Goal: Complete application form

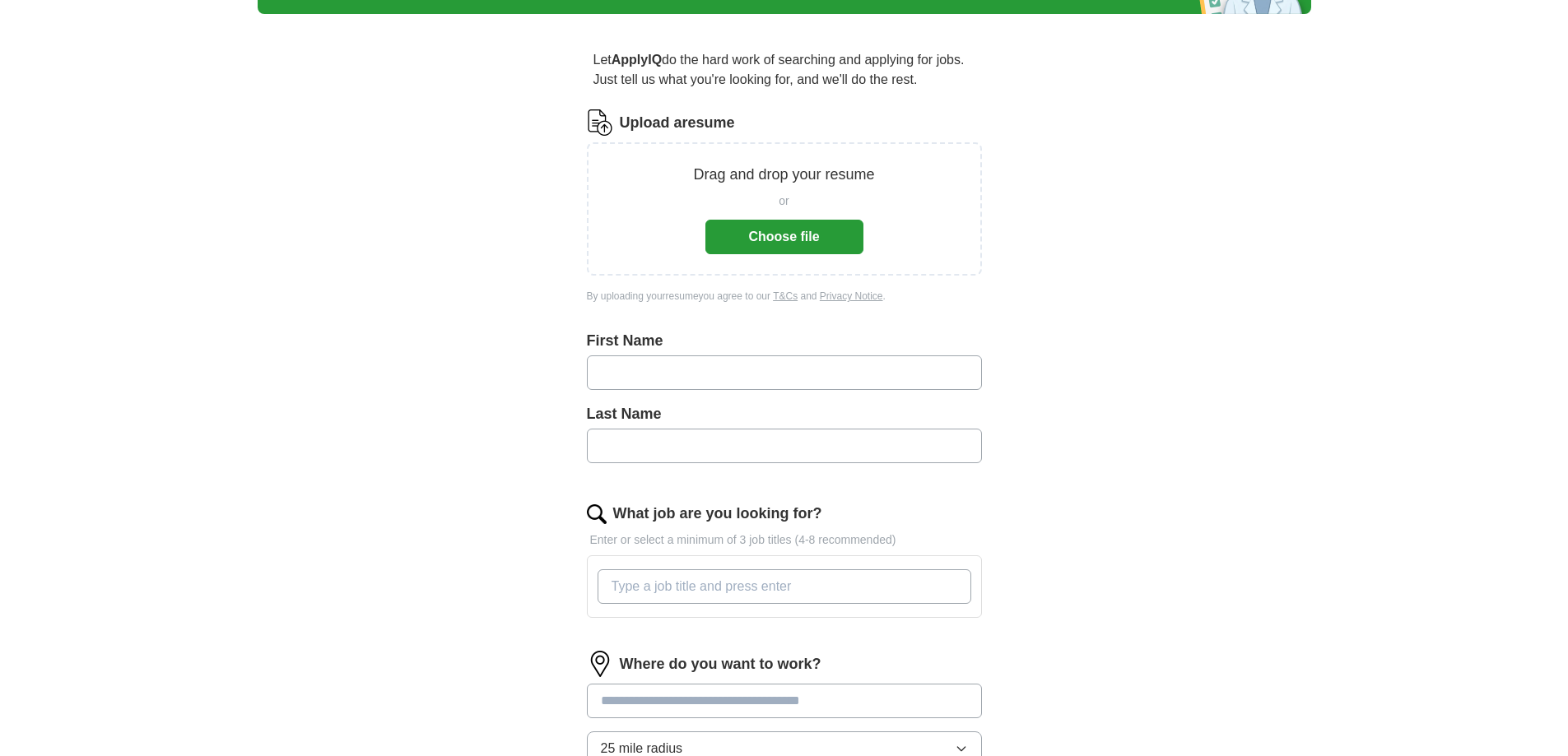
scroll to position [82, 0]
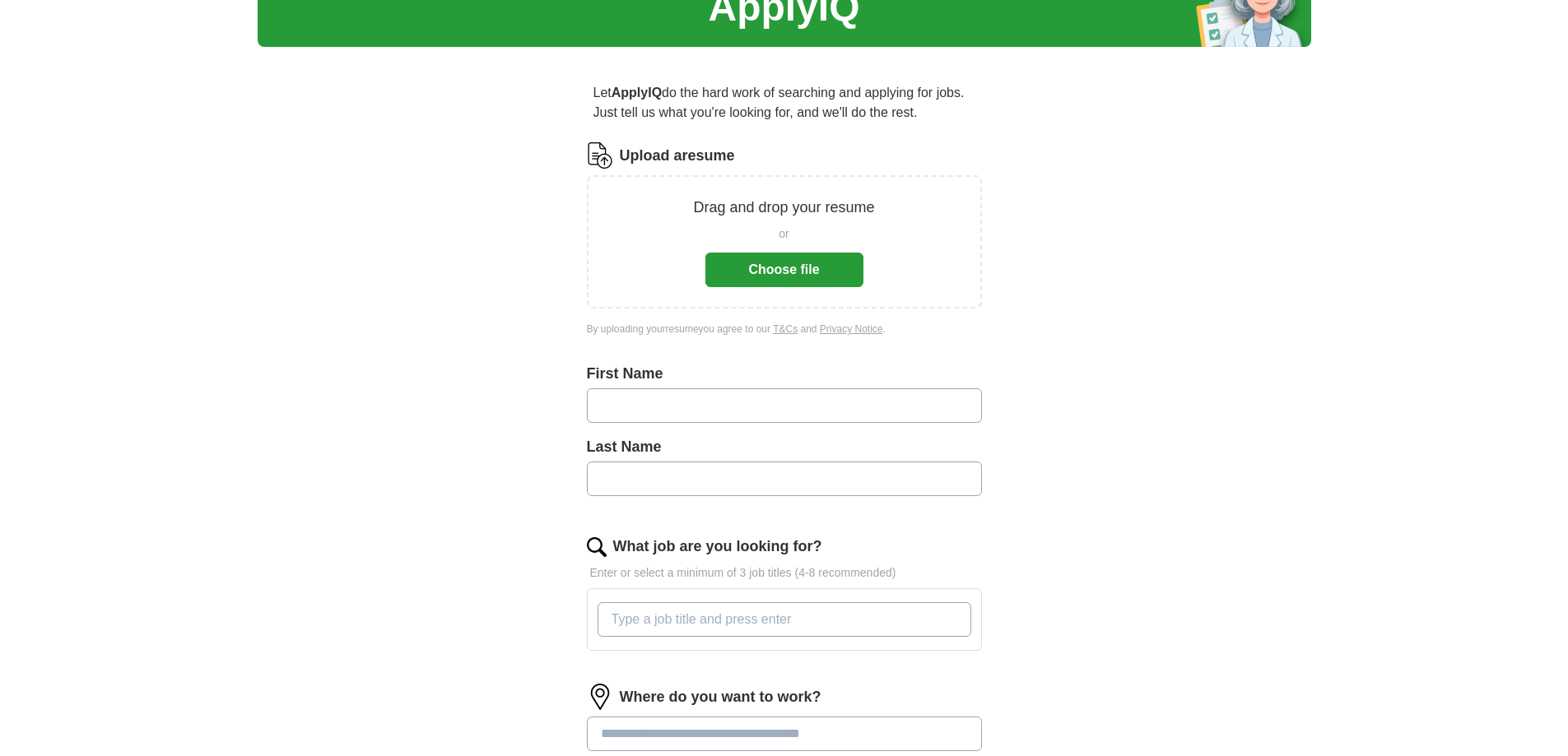
click at [792, 276] on button "Choose file" at bounding box center [784, 270] width 158 height 35
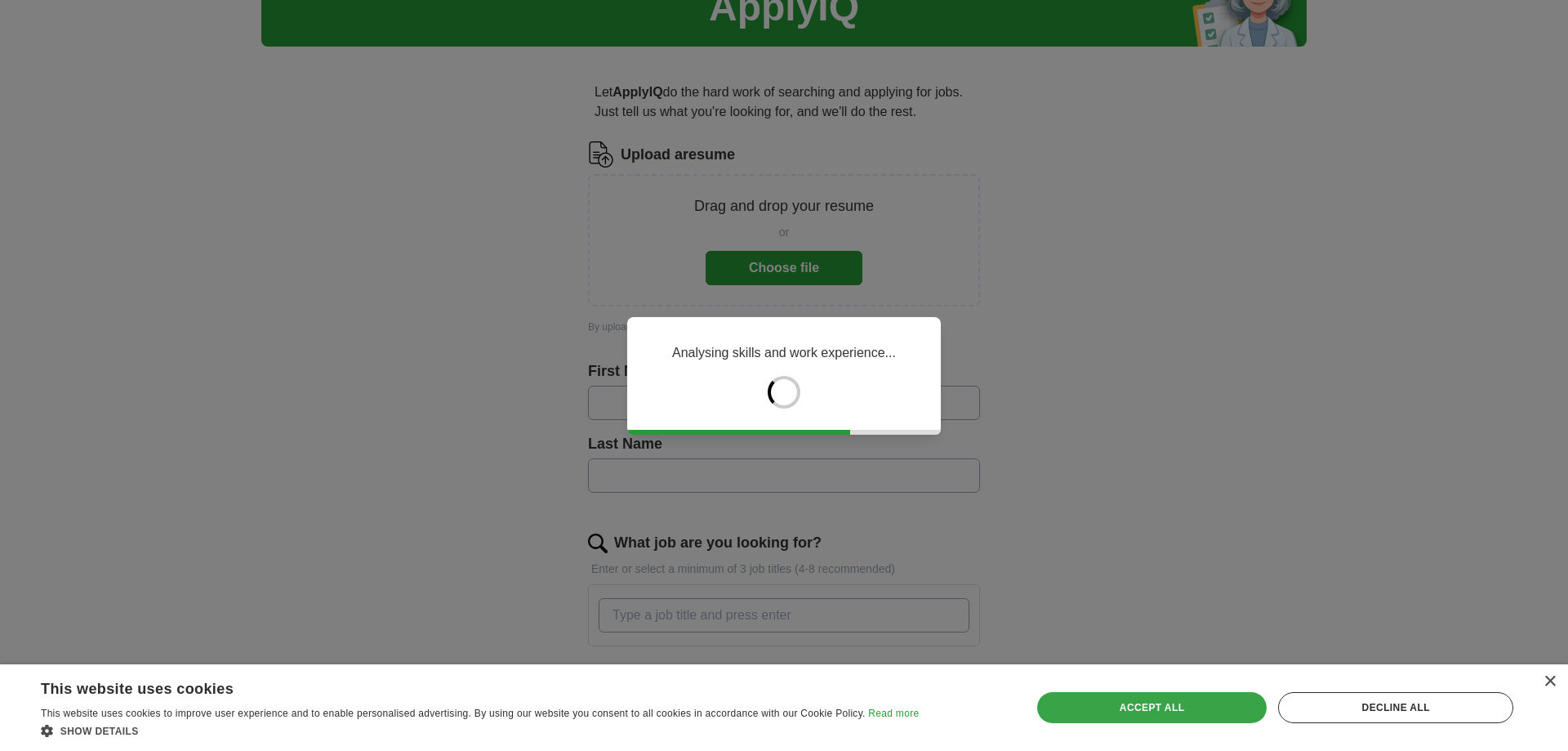
click at [1146, 703] on div "Accept all" at bounding box center [1152, 708] width 231 height 31
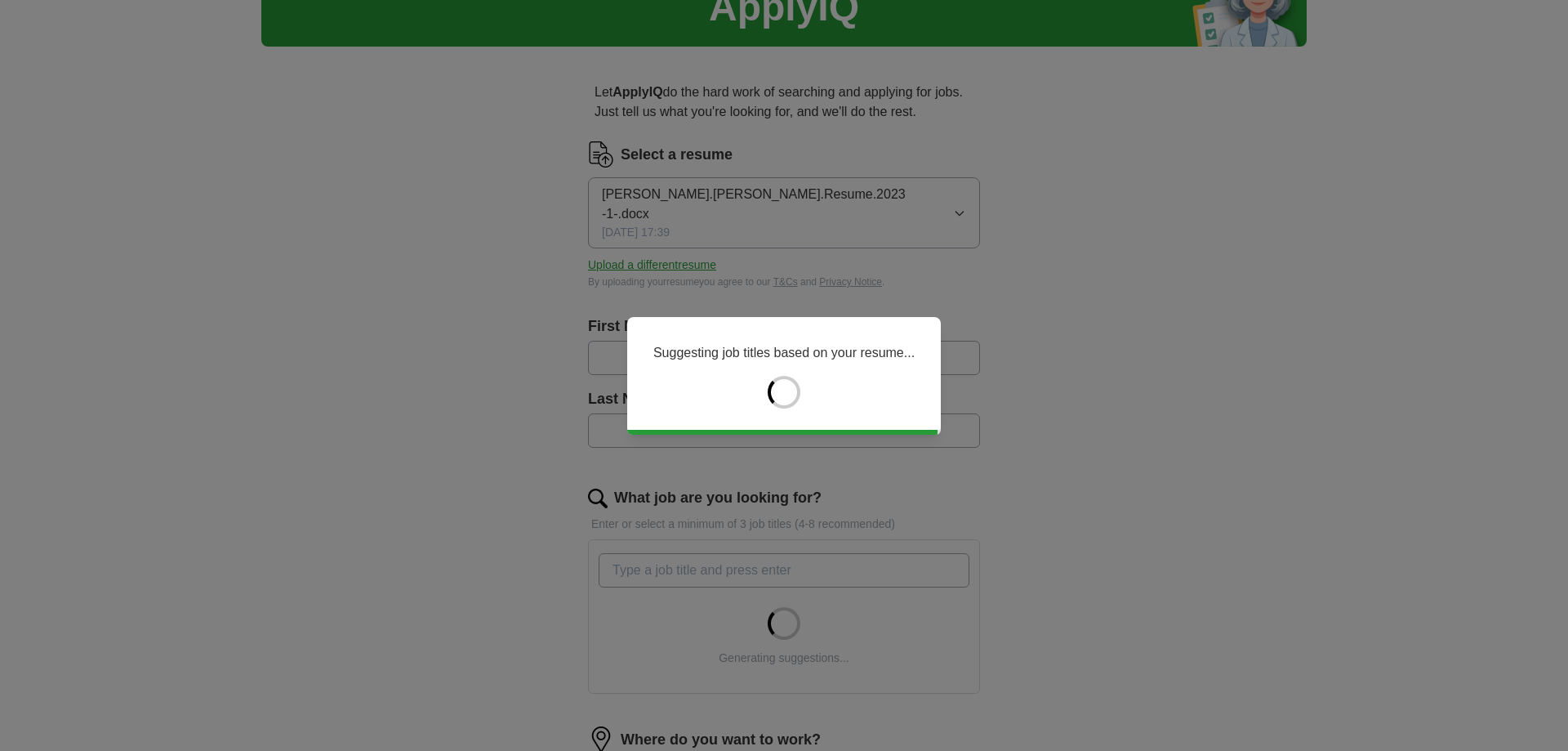
type input "****"
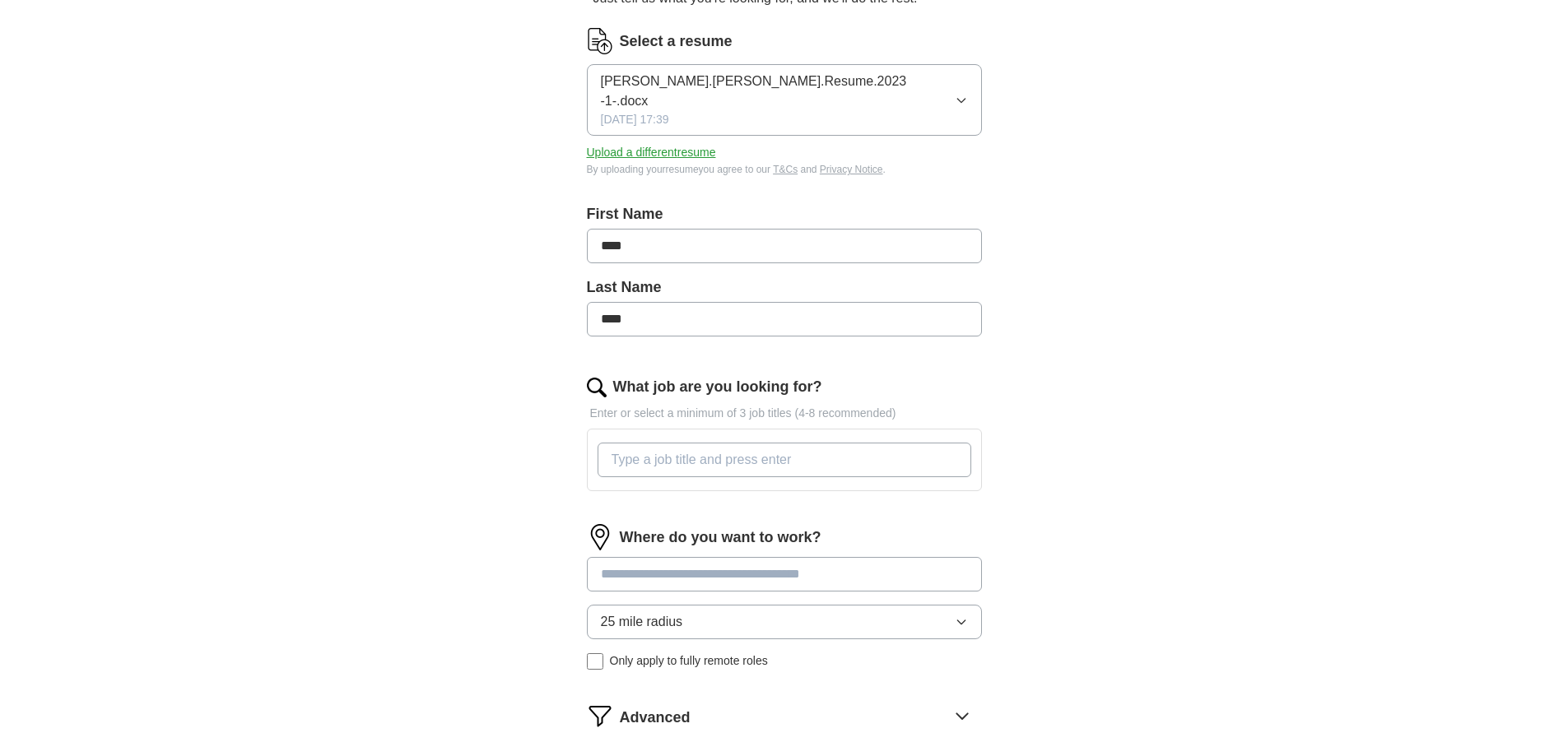
scroll to position [246, 0]
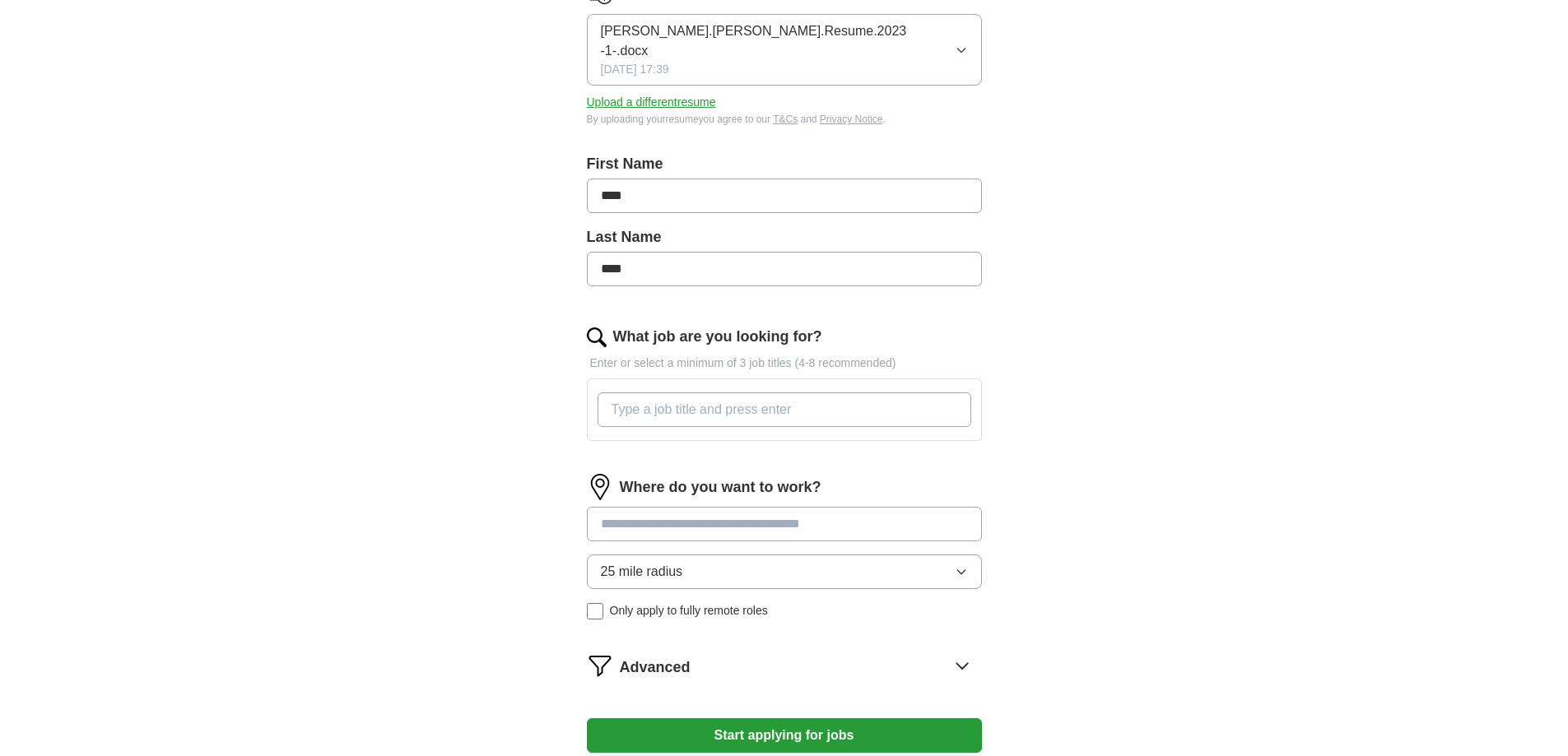
click at [809, 392] on input "What job are you looking for?" at bounding box center [784, 410] width 374 height 35
type input "Manager"
click at [814, 502] on div "Where do you want to work? 25 mile radius Only apply to fully remote roles" at bounding box center [784, 553] width 395 height 159
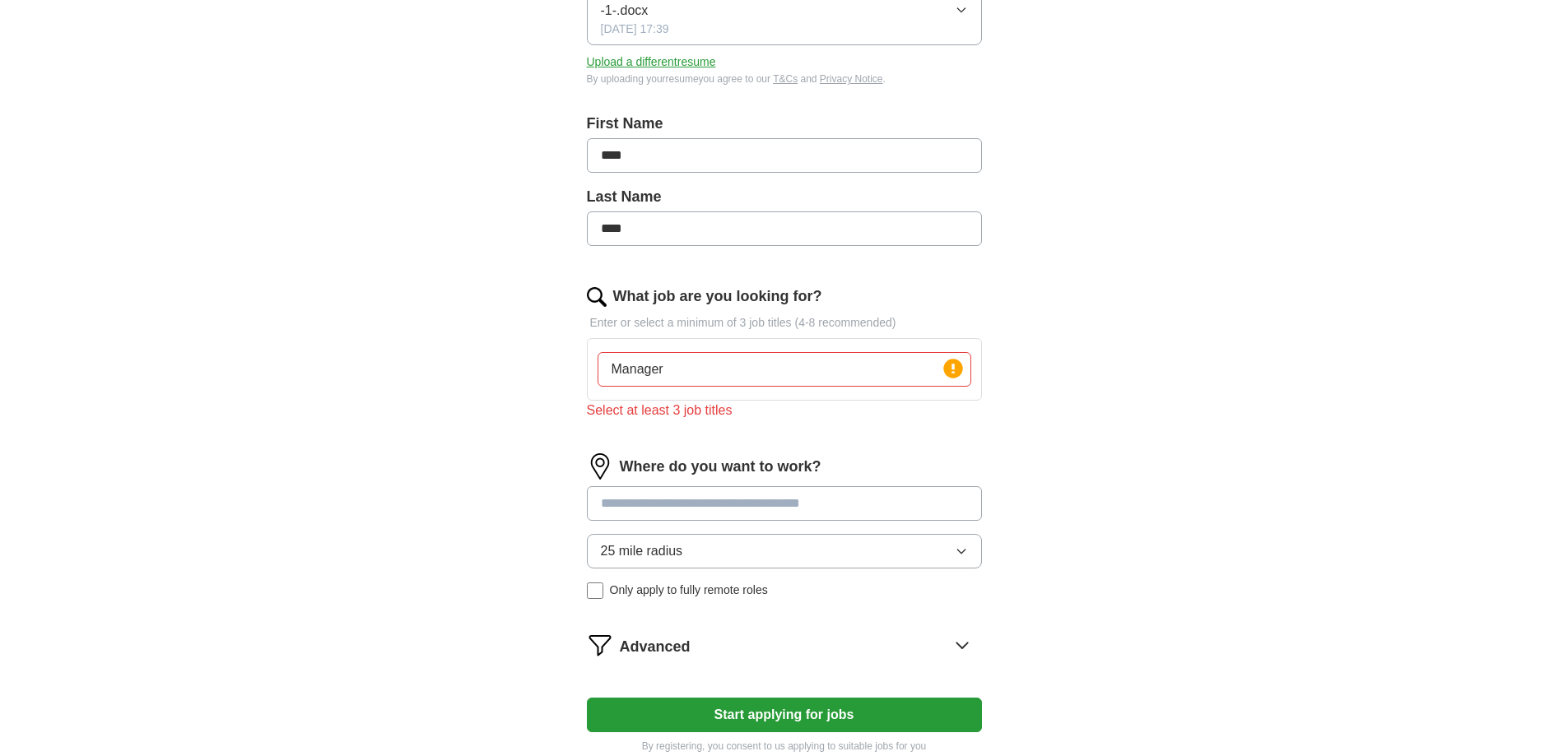
scroll to position [411, 0]
